Goal: Entertainment & Leisure: Consume media (video, audio)

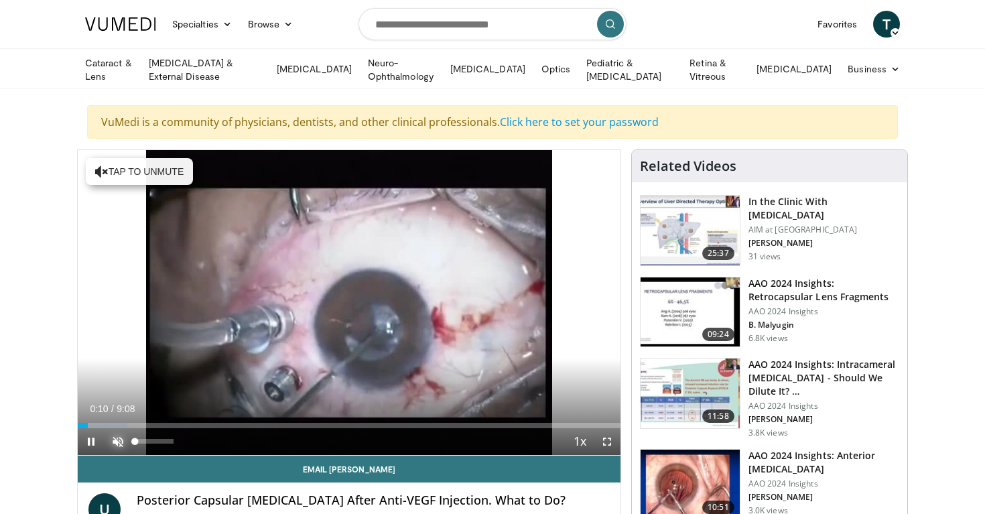
click at [111, 435] on span "Video Player" at bounding box center [118, 441] width 27 height 27
click at [123, 439] on video-js "**********" at bounding box center [349, 303] width 543 height 306
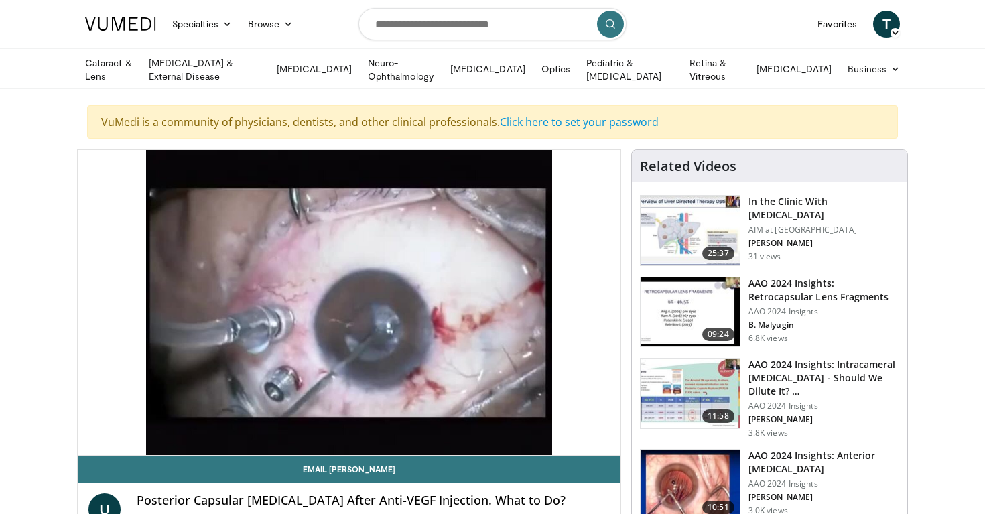
click at [123, 439] on video-js "**********" at bounding box center [349, 303] width 543 height 306
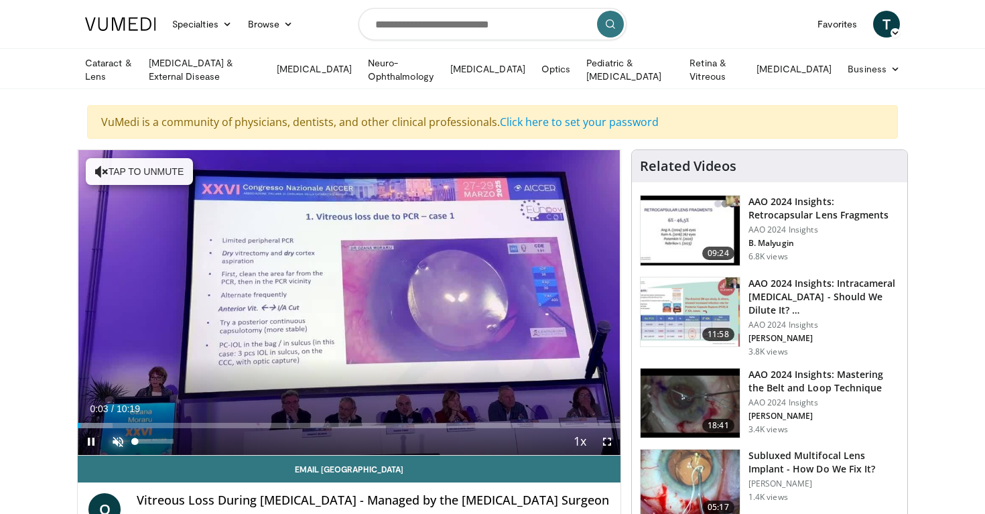
click at [119, 440] on span "Video Player" at bounding box center [118, 441] width 27 height 27
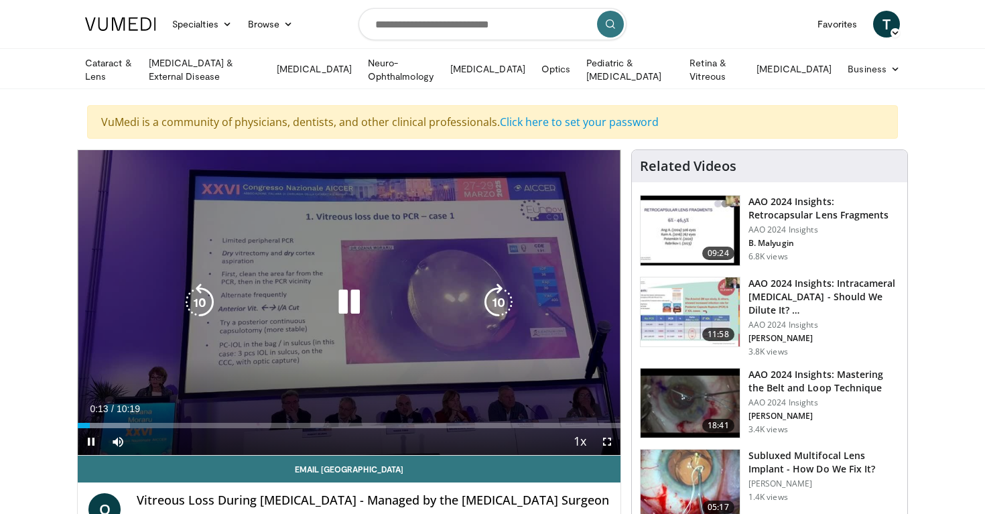
click at [347, 305] on icon "Video Player" at bounding box center [349, 303] width 38 height 38
click at [343, 310] on icon "Video Player" at bounding box center [349, 303] width 38 height 38
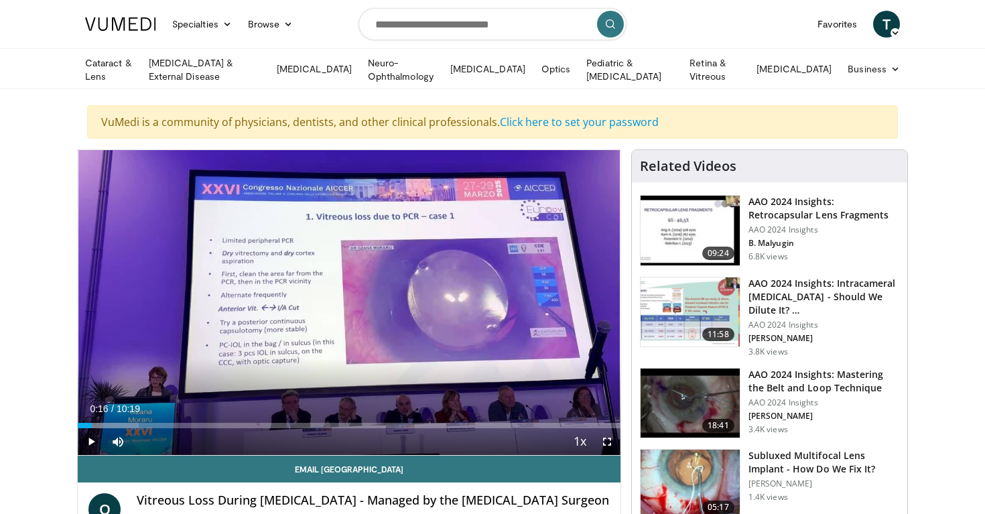
click at [343, 312] on div "10 seconds Tap to unmute" at bounding box center [349, 302] width 543 height 305
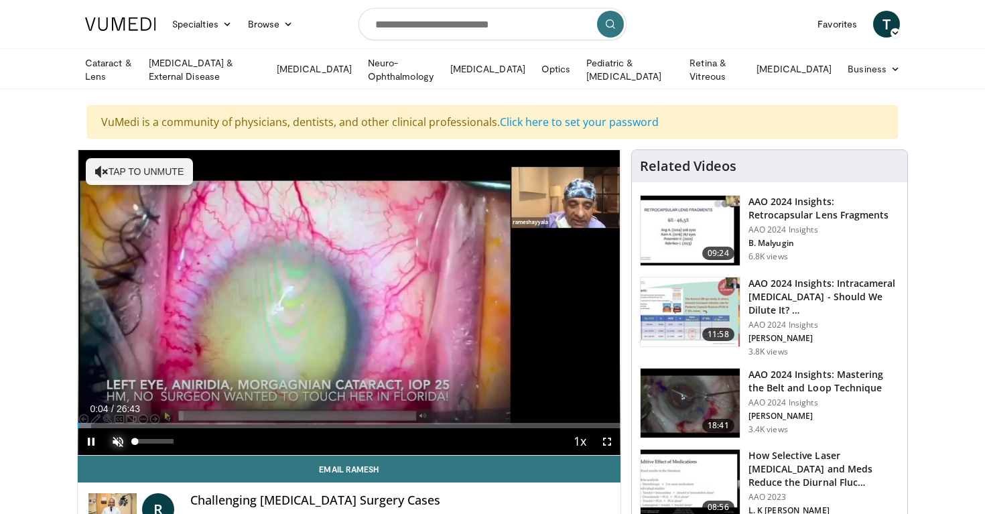
click at [111, 440] on span "Video Player" at bounding box center [118, 441] width 27 height 27
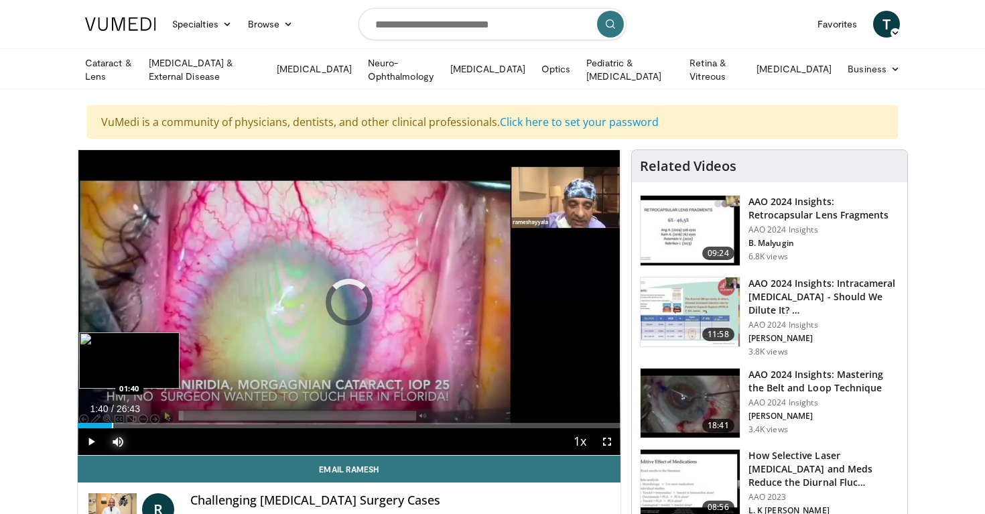
click at [112, 423] on div "Progress Bar" at bounding box center [112, 425] width 1 height 5
click at [125, 424] on div "Progress Bar" at bounding box center [125, 425] width 1 height 5
click at [137, 424] on div "Progress Bar" at bounding box center [137, 425] width 1 height 5
click at [141, 424] on div "Progress Bar" at bounding box center [141, 425] width 1 height 5
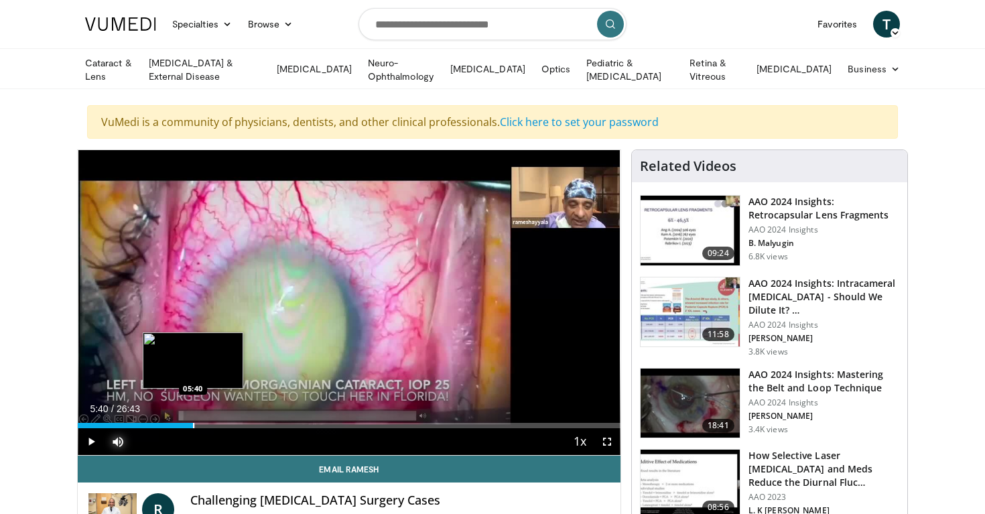
click at [193, 423] on div "Progress Bar" at bounding box center [193, 425] width 1 height 5
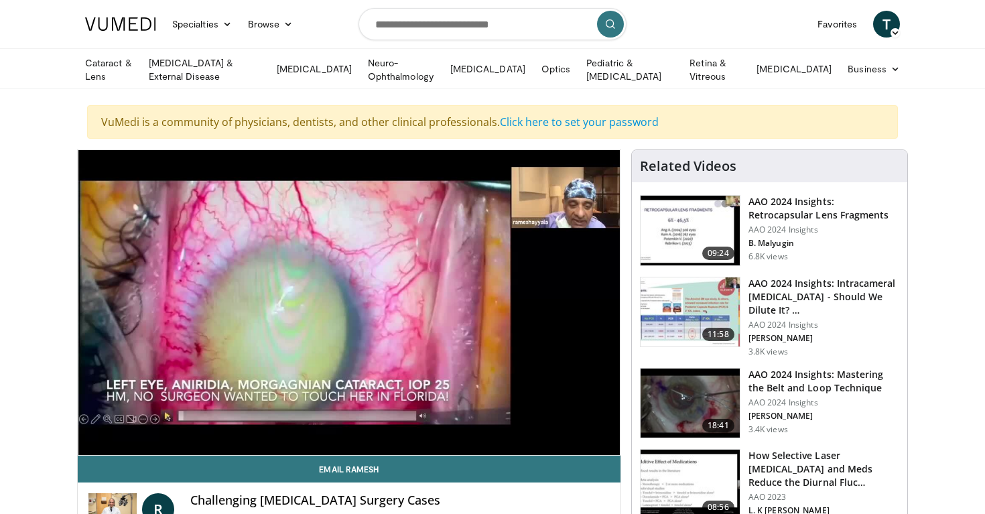
click at [209, 424] on div "10 seconds Tap to unmute" at bounding box center [349, 302] width 543 height 305
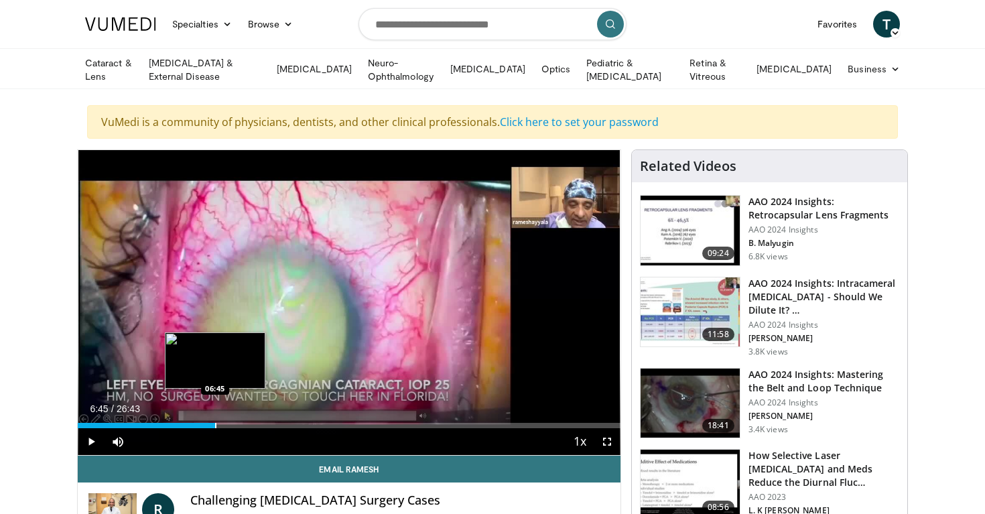
click at [215, 423] on div "Progress Bar" at bounding box center [215, 425] width 1 height 5
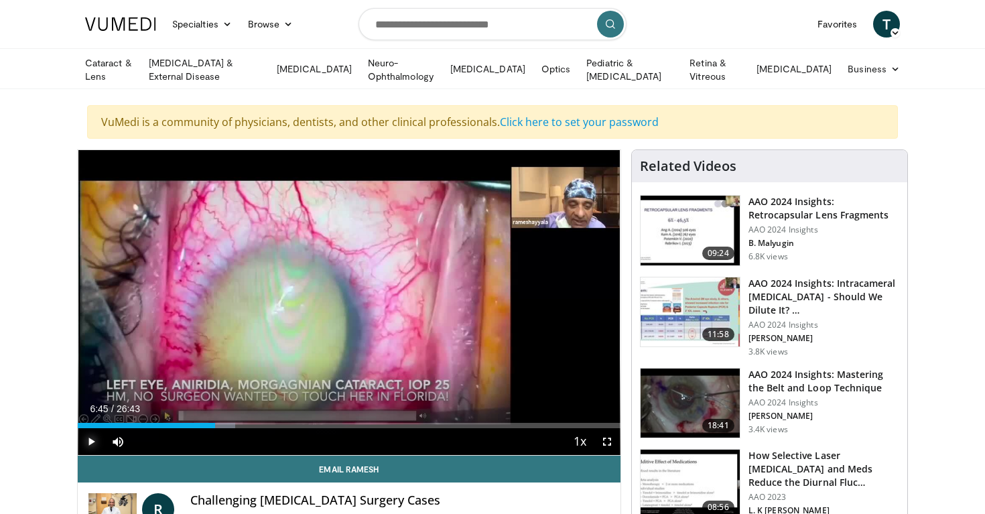
click at [96, 443] on span "Video Player" at bounding box center [91, 441] width 27 height 27
click at [237, 428] on div "Current Time 6:50 / Duration 26:43 Pause Skip Backward Skip Forward Mute Loaded…" at bounding box center [349, 441] width 543 height 27
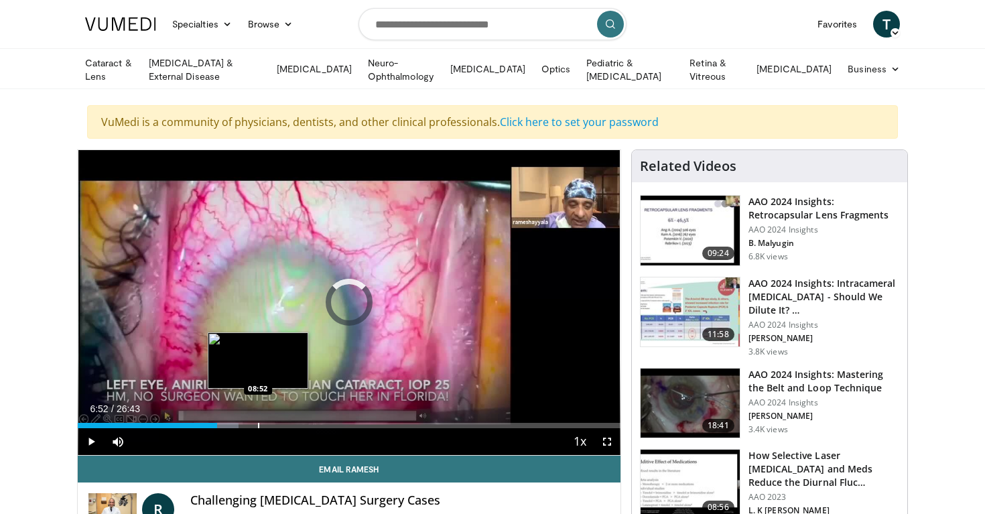
click at [258, 423] on div "Progress Bar" at bounding box center [258, 425] width 1 height 5
click at [252, 423] on div "Loaded : 0.00% 08:34 08:36" at bounding box center [349, 425] width 543 height 5
click at [248, 423] on div "Progress Bar" at bounding box center [248, 425] width 1 height 5
click at [242, 423] on div "Progress Bar" at bounding box center [242, 425] width 1 height 5
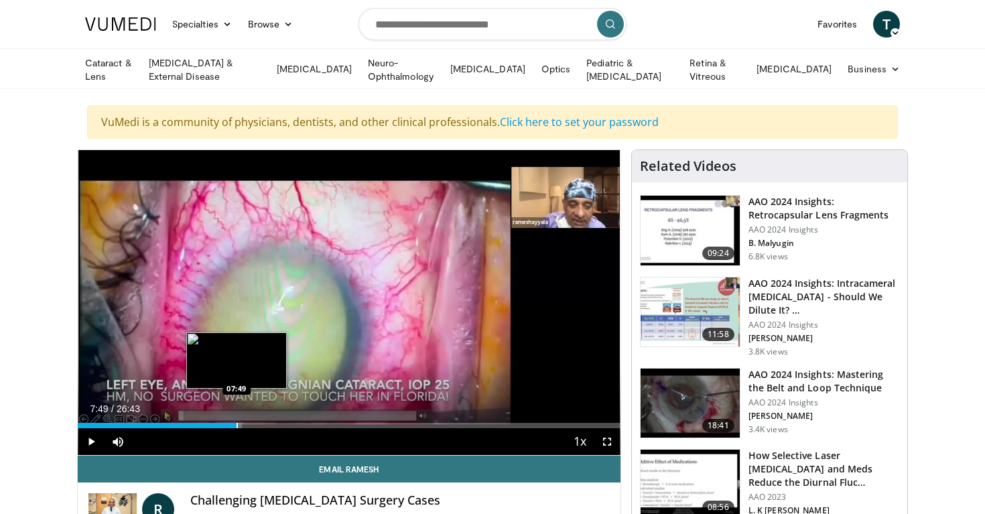
click at [237, 423] on div "Progress Bar" at bounding box center [237, 425] width 1 height 5
click at [231, 424] on div "Progress Bar" at bounding box center [231, 425] width 1 height 5
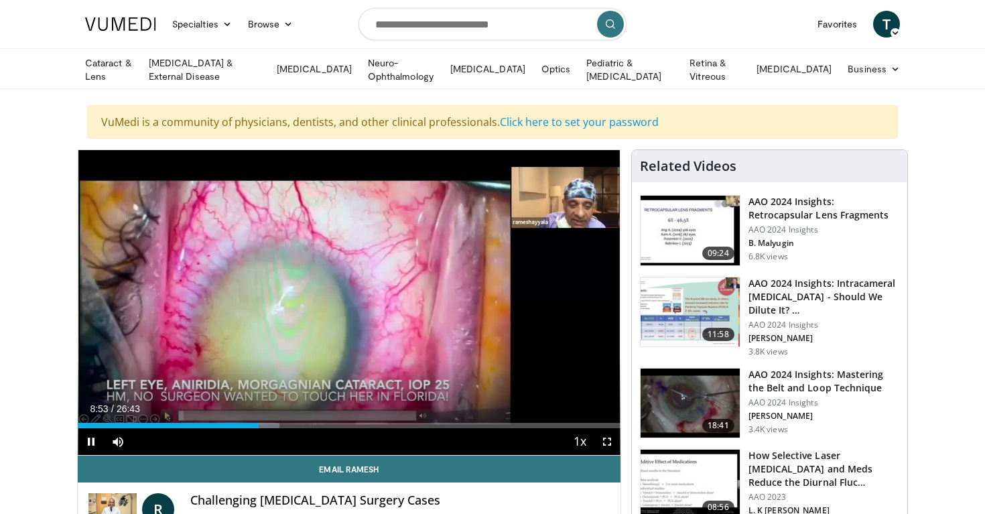
click at [288, 428] on div "Current Time 8:53 / Duration 26:43 Pause Skip Backward Skip Forward Mute Loaded…" at bounding box center [349, 441] width 543 height 27
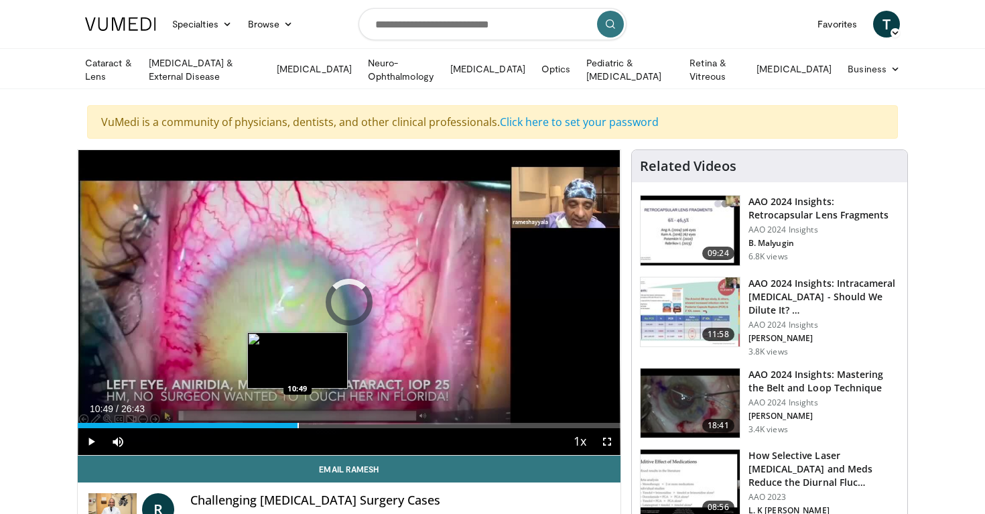
click at [298, 424] on div "Progress Bar" at bounding box center [298, 425] width 1 height 5
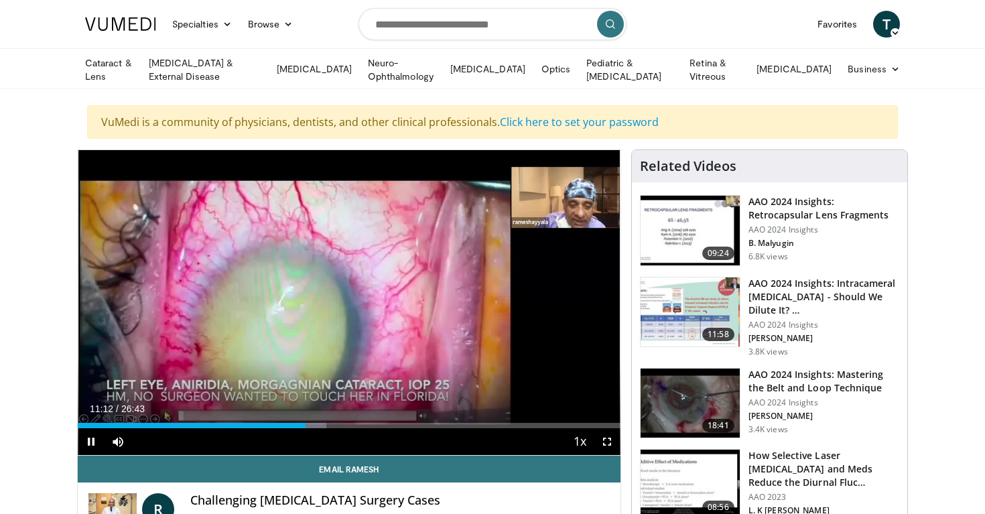
click at [353, 428] on div "Current Time 11:12 / Duration 26:43 Pause Skip Backward Skip Forward Mute Loade…" at bounding box center [349, 441] width 543 height 27
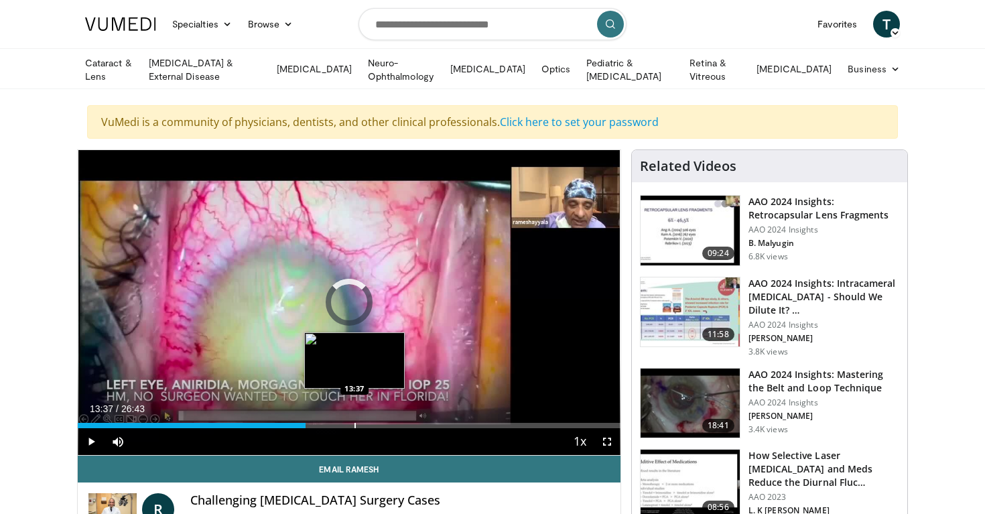
click at [355, 426] on div "Progress Bar" at bounding box center [355, 425] width 1 height 5
click at [381, 423] on div "Progress Bar" at bounding box center [381, 425] width 1 height 5
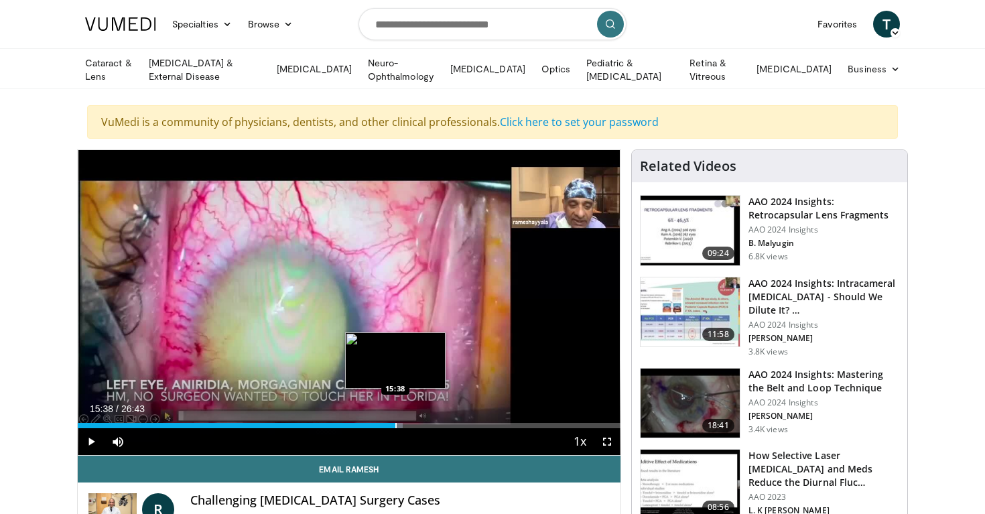
click at [395, 425] on div "Progress Bar" at bounding box center [395, 425] width 1 height 5
click at [424, 424] on div "Progress Bar" at bounding box center [424, 425] width 1 height 5
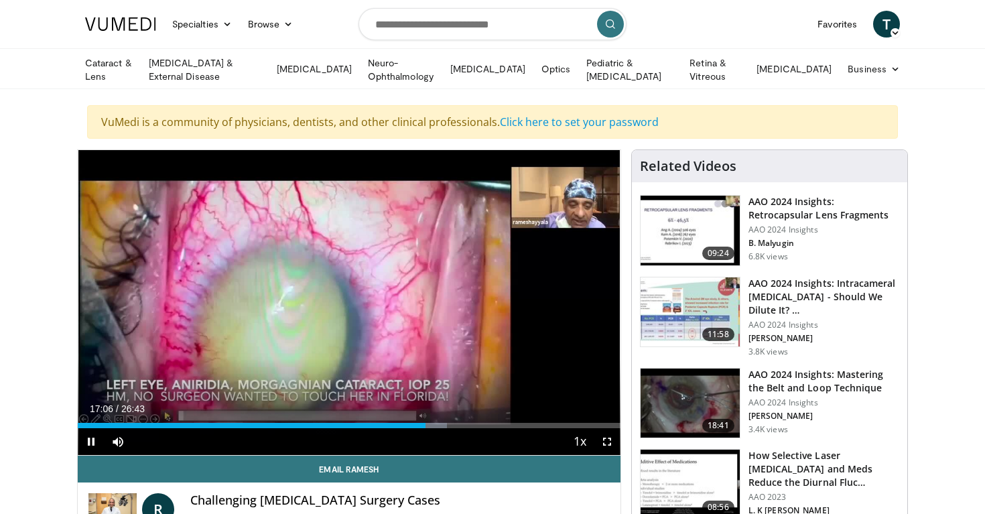
click at [449, 428] on div "Current Time 17:06 / Duration 26:43 Pause Skip Backward Skip Forward Mute Loade…" at bounding box center [349, 441] width 543 height 27
click at [460, 428] on div "Current Time 17:07 / Duration 26:43 Pause Skip Backward Skip Forward Mute Loade…" at bounding box center [349, 441] width 543 height 27
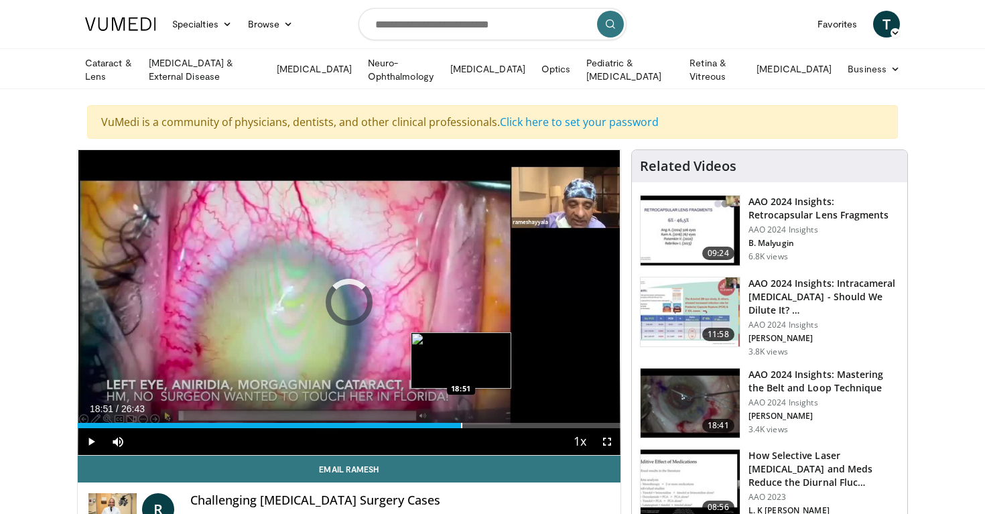
click at [461, 424] on div "Progress Bar" at bounding box center [461, 425] width 1 height 5
click at [492, 424] on div "Progress Bar" at bounding box center [492, 425] width 1 height 5
